Goal: Task Accomplishment & Management: Use online tool/utility

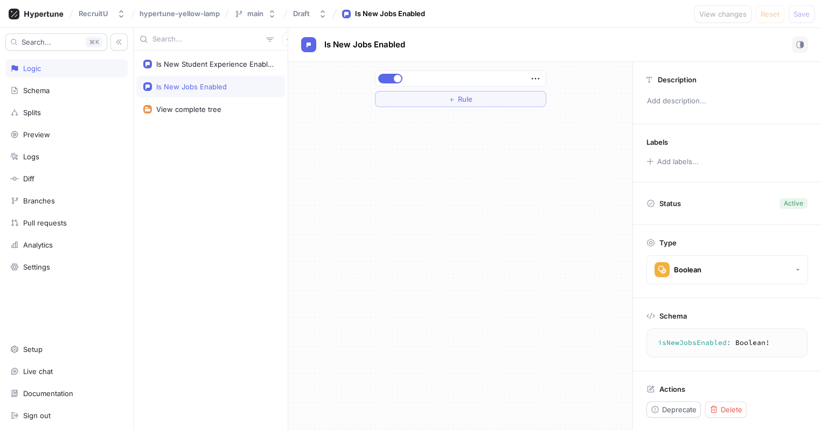
click at [462, 116] on div "＋ Rule" at bounding box center [460, 246] width 344 height 368
click at [434, 95] on button "＋ Rule" at bounding box center [460, 99] width 171 height 16
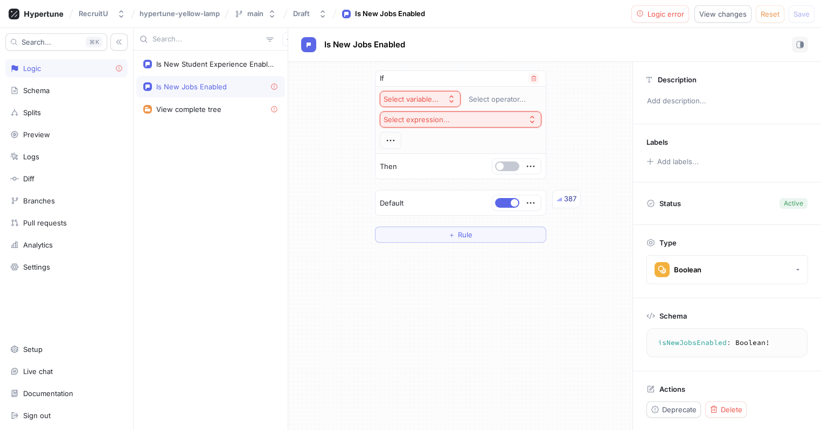
click at [428, 101] on div "Select variable..." at bounding box center [410, 99] width 55 height 9
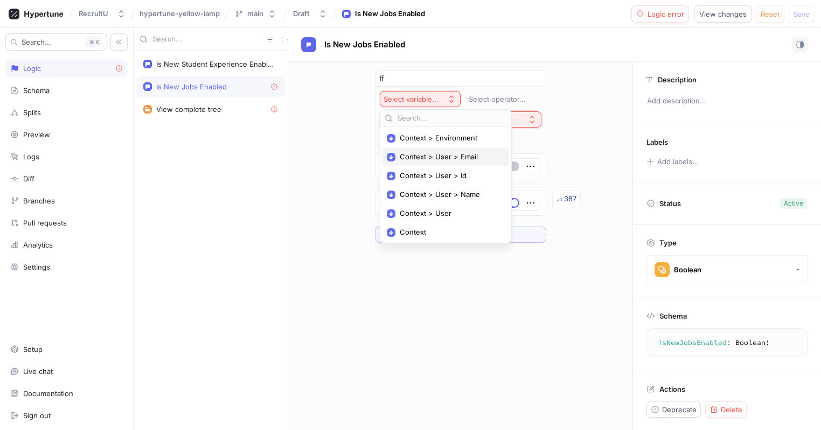
click at [437, 158] on span "Context > User > Email" at bounding box center [450, 156] width 100 height 9
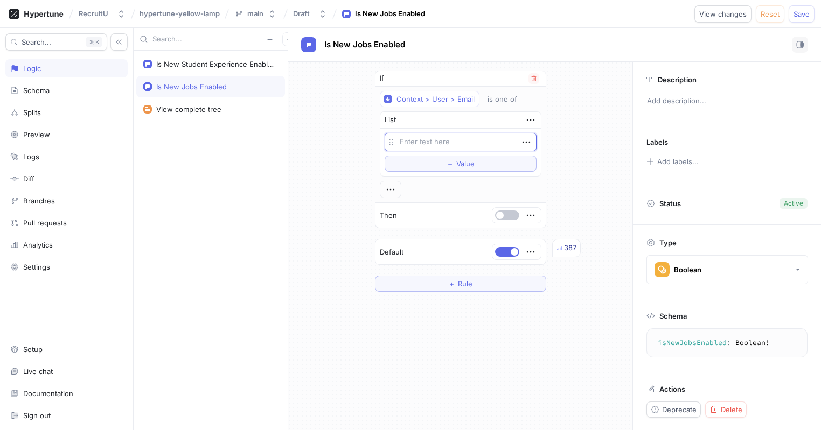
type textarea "x"
type textarea "o"
type textarea "x"
type textarea "os"
type textarea "x"
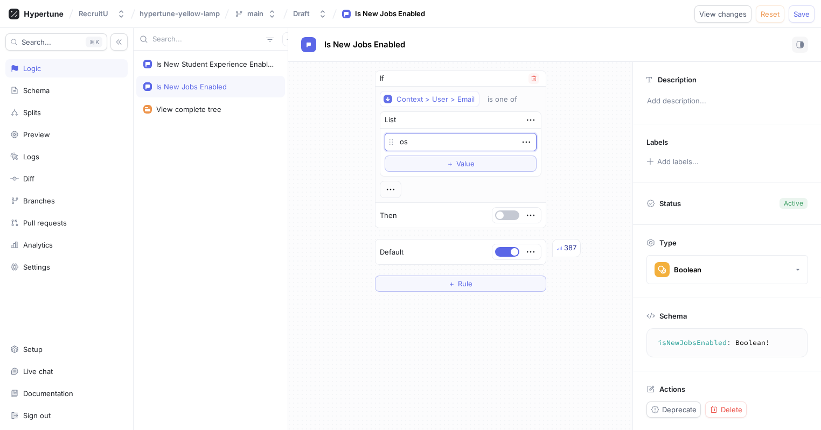
type textarea "osc"
type textarea "x"
type textarea "osca"
type textarea "x"
type textarea "oscar"
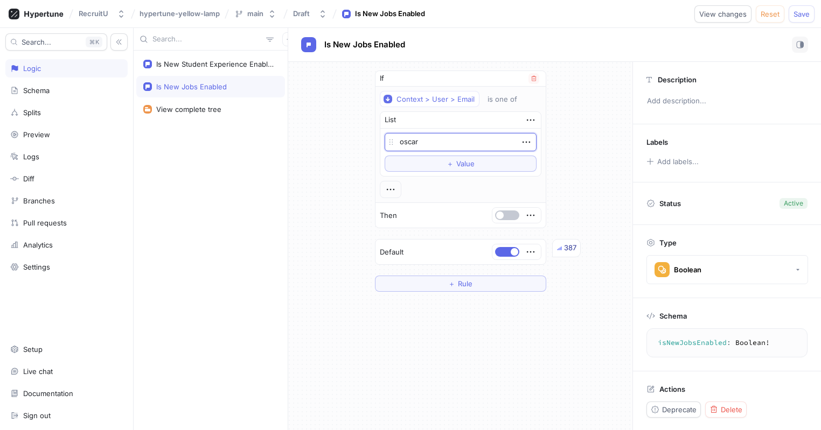
type textarea "x"
type textarea "o"
type textarea "x"
type textarea "os"
type textarea "x"
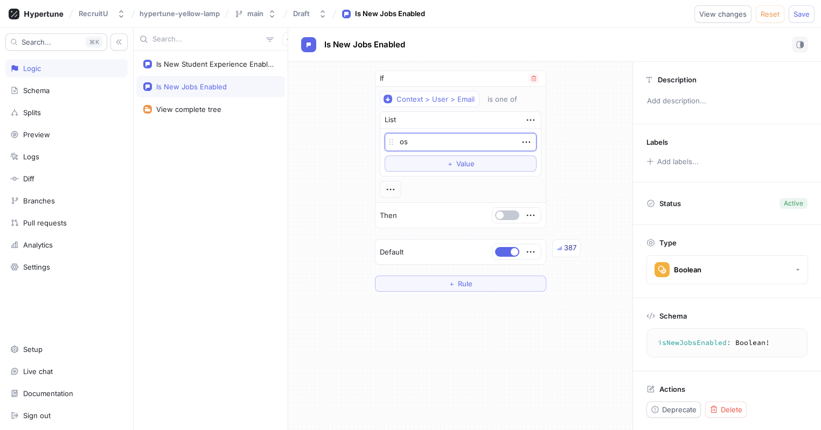
type textarea "osc"
type textarea "x"
type textarea "osca"
type textarea "x"
type textarea "oscar"
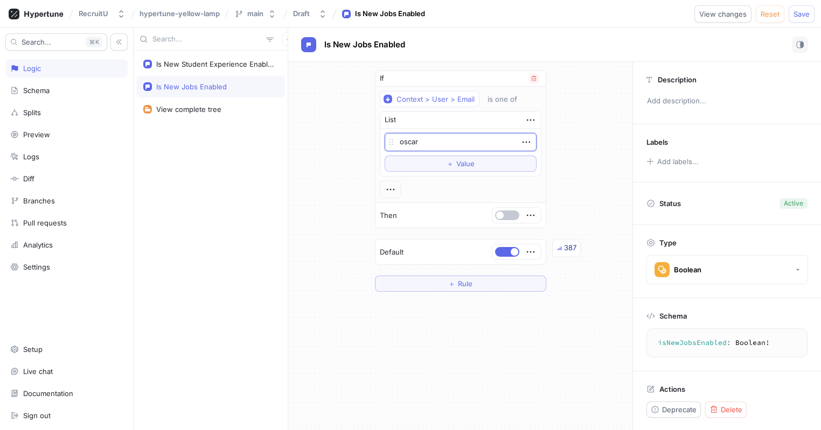
type textarea "x"
type textarea "oscar@"
type textarea "x"
type textarea "oscar@r"
type textarea "x"
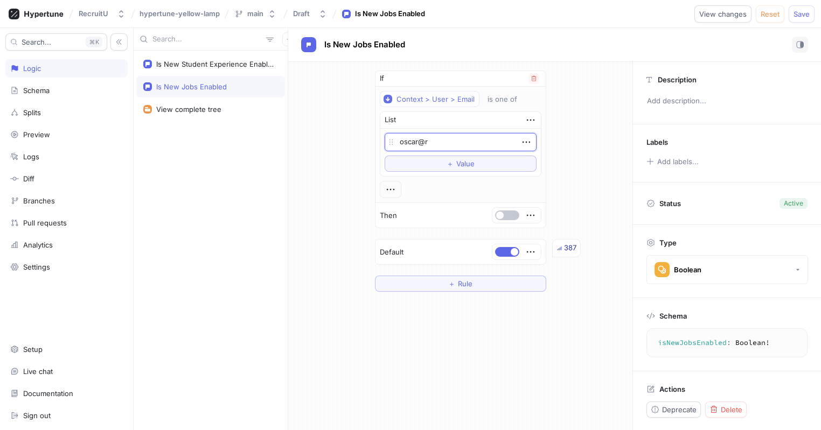
type textarea "oscar@re"
type textarea "x"
type textarea "oscar@rec"
type textarea "x"
type textarea "oscar@recr"
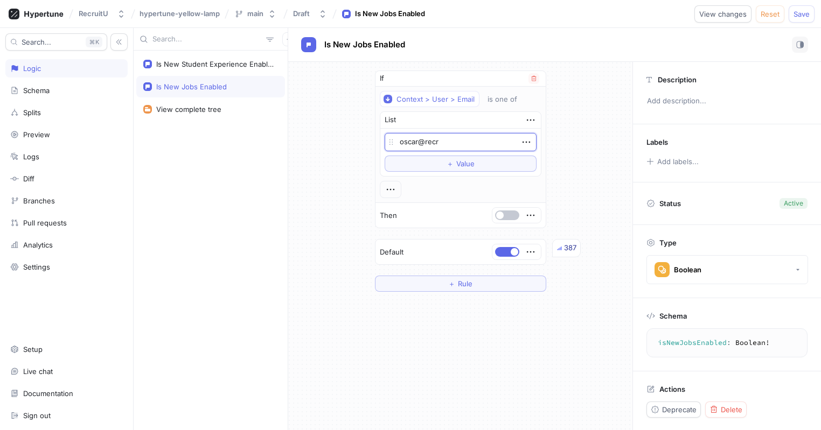
type textarea "x"
type textarea "oscar@recru"
type textarea "x"
type textarea "oscar@recrui"
type textarea "x"
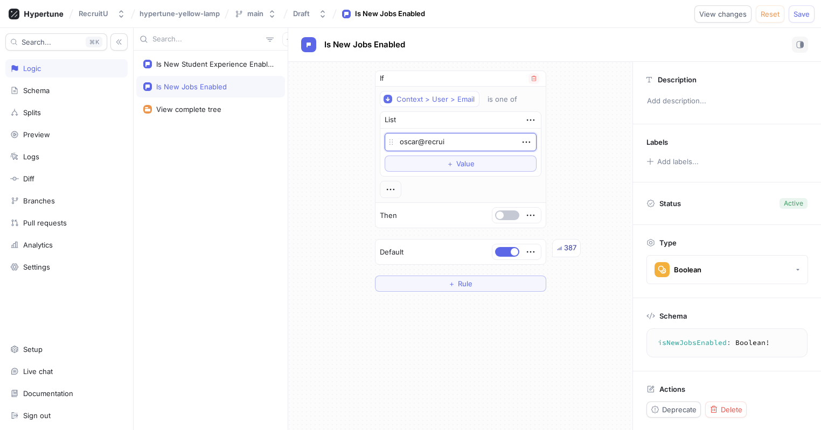
type textarea "oscar@recruiu"
type textarea "x"
type textarea "oscar@recruiut"
type textarea "x"
type textarea "oscar@recruiut."
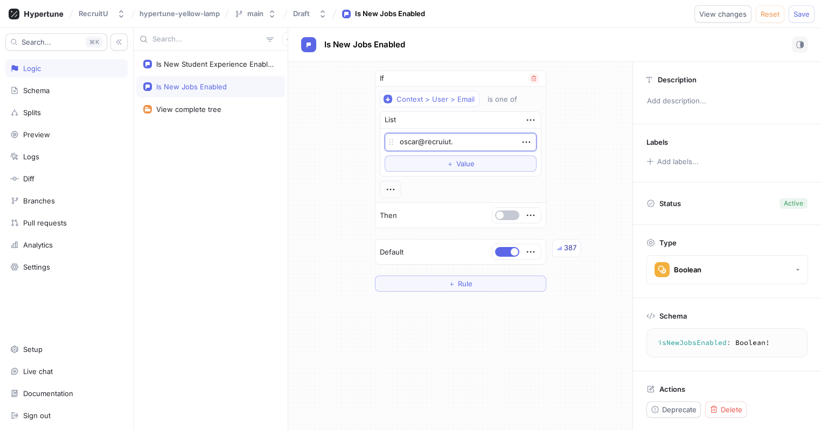
type textarea "x"
type textarea "oscar@recruiut"
type textarea "x"
type textarea "oscar@recruiu"
type textarea "x"
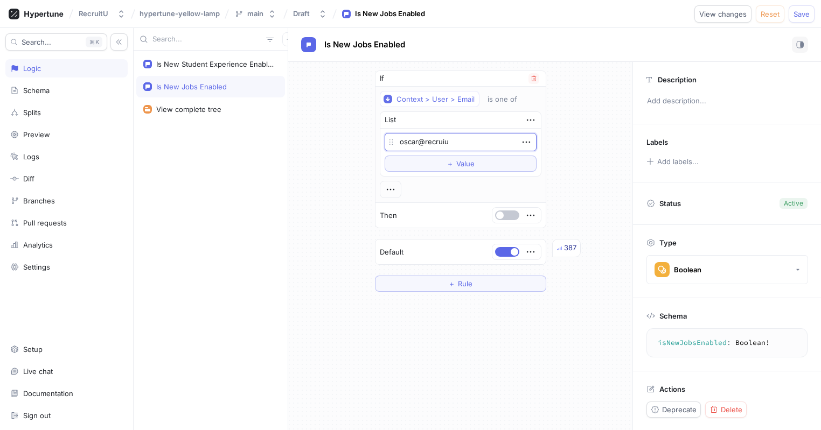
type textarea "oscar@recrui"
type textarea "x"
type textarea "oscar@recruit"
type textarea "x"
type textarea "oscar@recruitu"
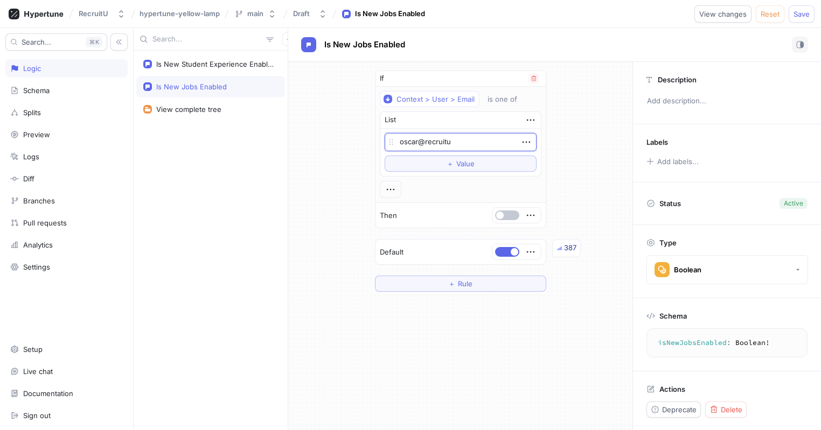
type textarea "x"
type textarea "oscar@recruitu."
type textarea "x"
type textarea "oscar@recruitu.c"
type textarea "x"
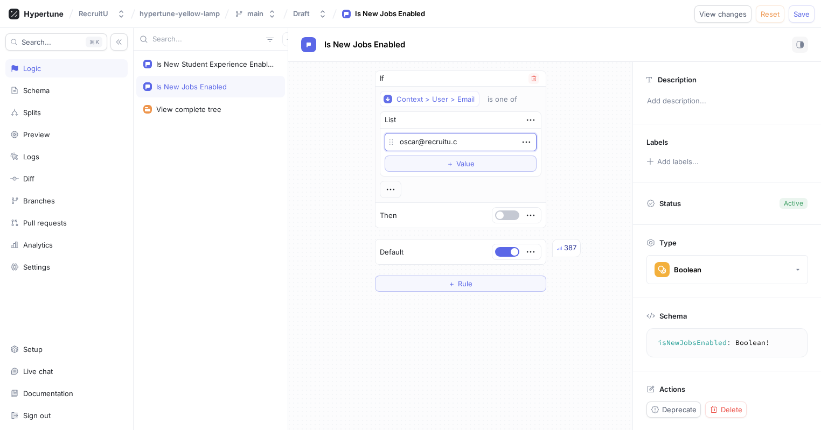
type textarea "[EMAIL_ADDRESS][DOMAIN_NAME]"
type textarea "x"
type textarea "[EMAIL_ADDRESS][DOMAIN_NAME]"
click at [551, 200] on div "If Context > User > Email is one of List [EMAIL_ADDRESS][DOMAIN_NAME] To pick u…" at bounding box center [460, 181] width 188 height 239
click at [556, 344] on div "If Context > User > Email is one of List [EMAIL_ADDRESS][DOMAIN_NAME] To pick u…" at bounding box center [460, 246] width 344 height 368
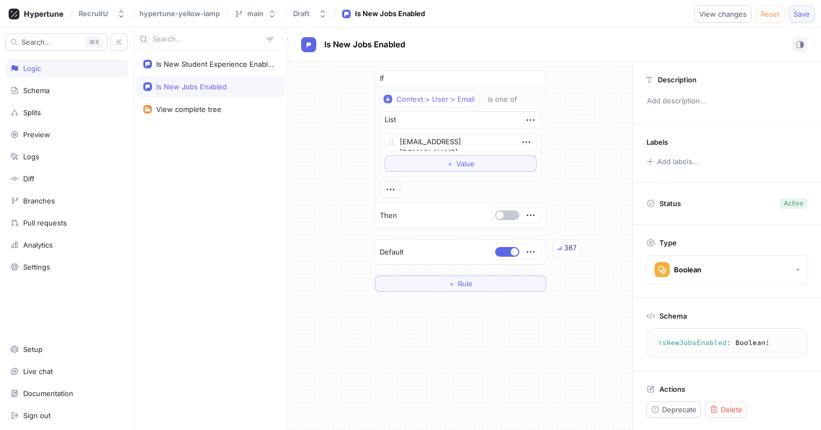
click at [797, 22] on button "Save" at bounding box center [801, 13] width 26 height 17
click at [510, 216] on button "button" at bounding box center [507, 216] width 24 height 10
click at [802, 11] on span "Save" at bounding box center [801, 14] width 16 height 6
click at [304, 259] on div "If Context > User > Email is one of List [EMAIL_ADDRESS][DOMAIN_NAME] To pick u…" at bounding box center [460, 181] width 344 height 239
type textarea "x"
